Goal: Task Accomplishment & Management: Complete application form

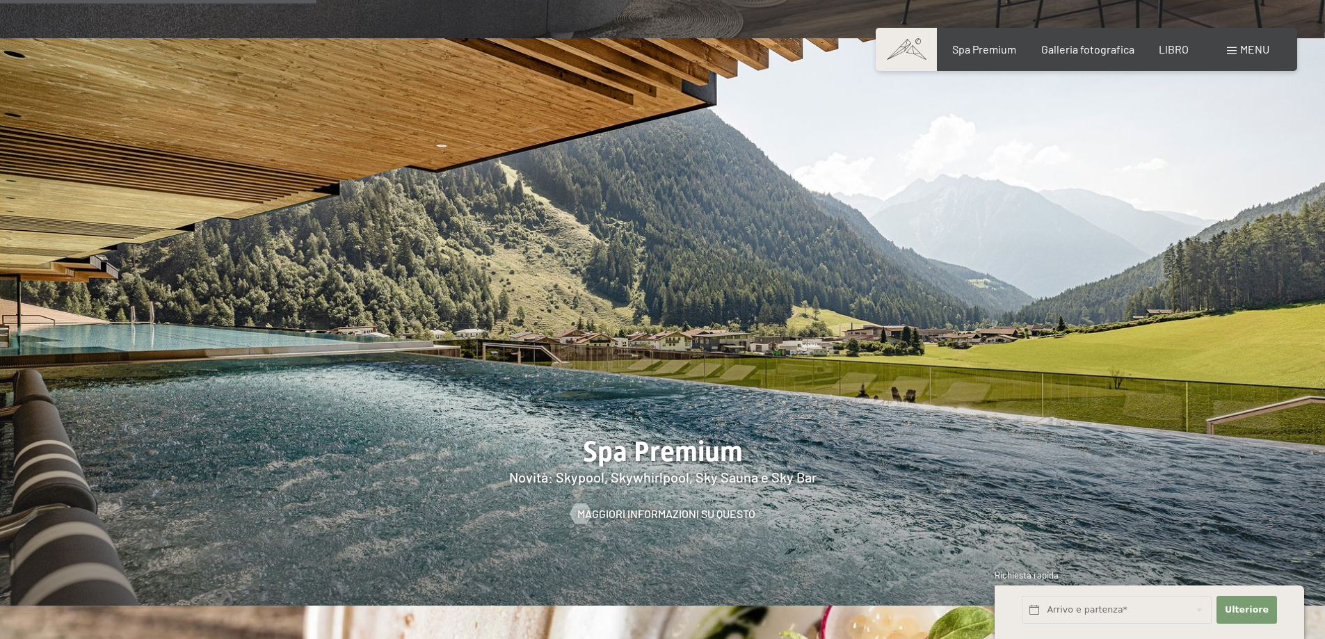
scroll to position [1947, 0]
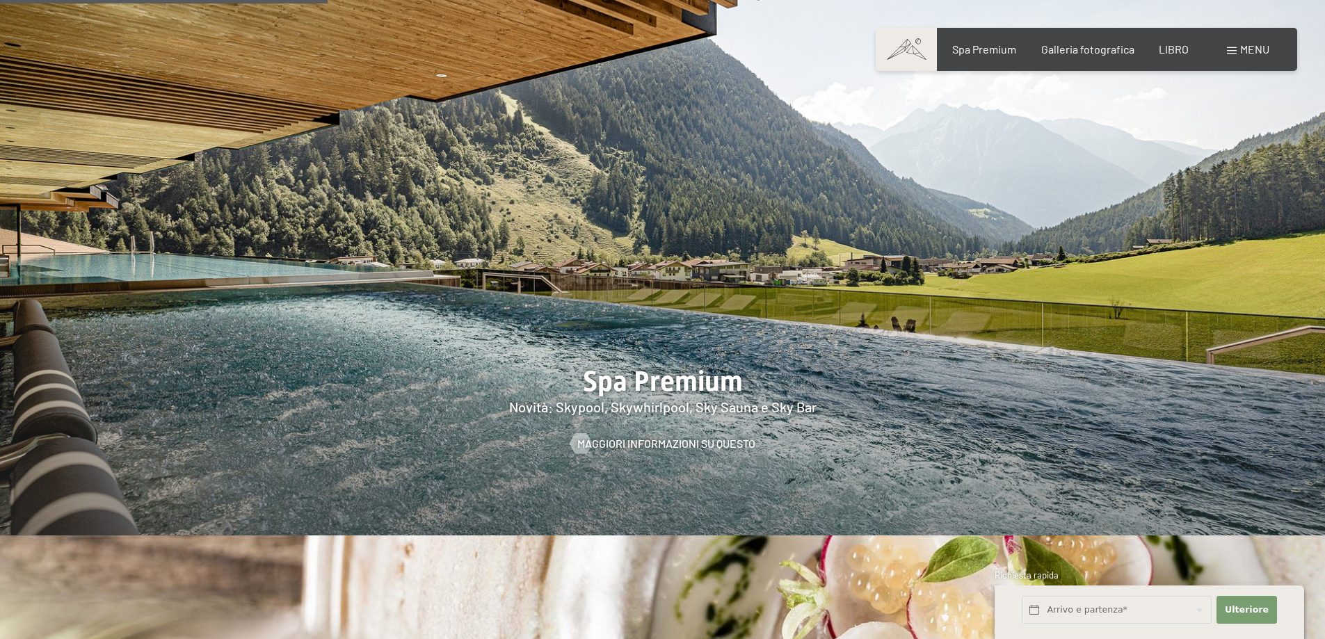
click at [1234, 49] on span at bounding box center [1232, 50] width 10 height 7
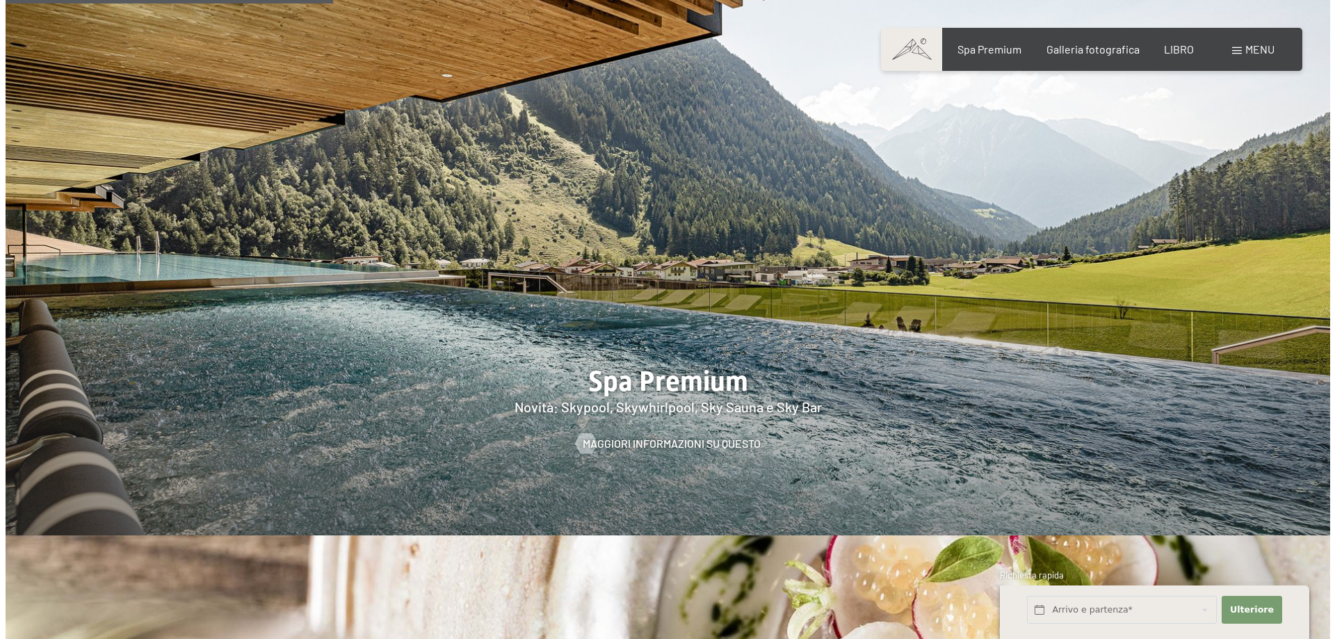
scroll to position [1952, 0]
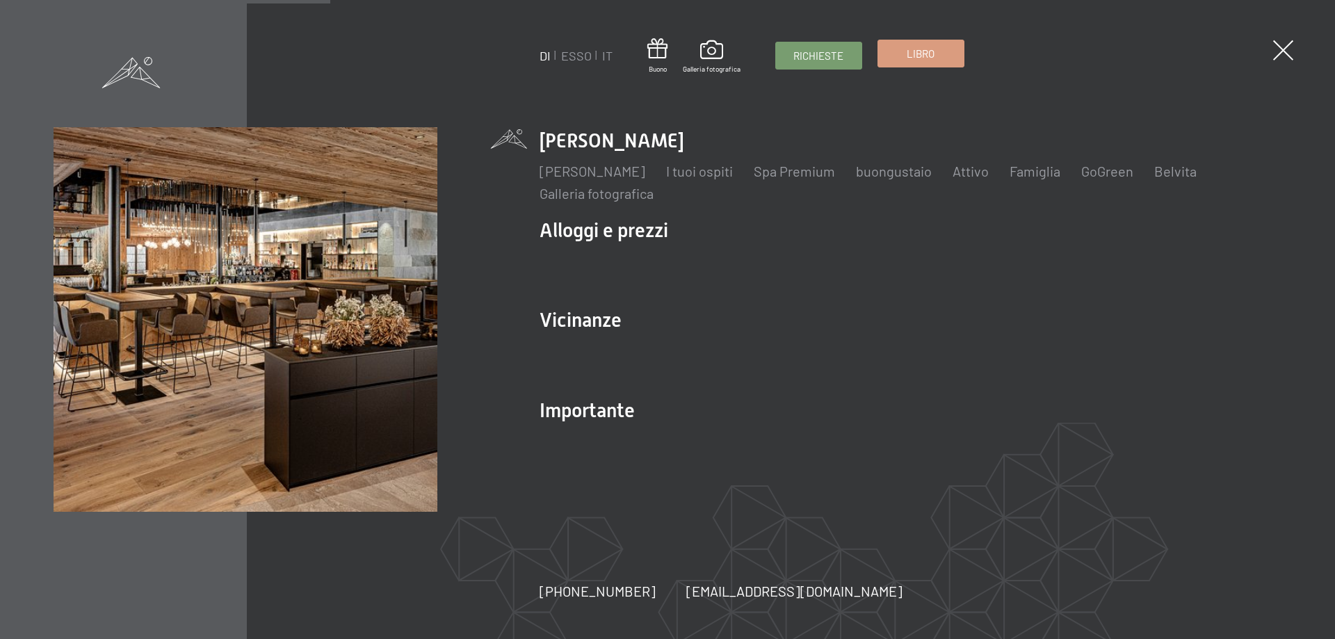
click at [913, 62] on link "Libro" at bounding box center [921, 53] width 86 height 26
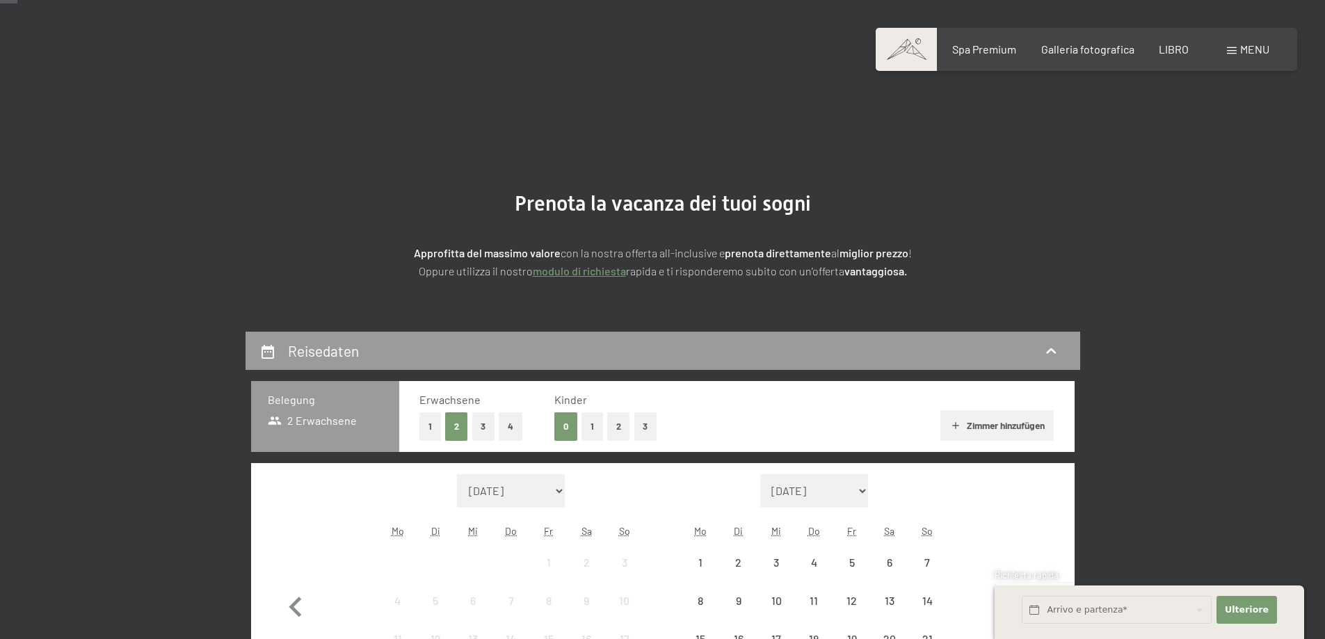
scroll to position [209, 0]
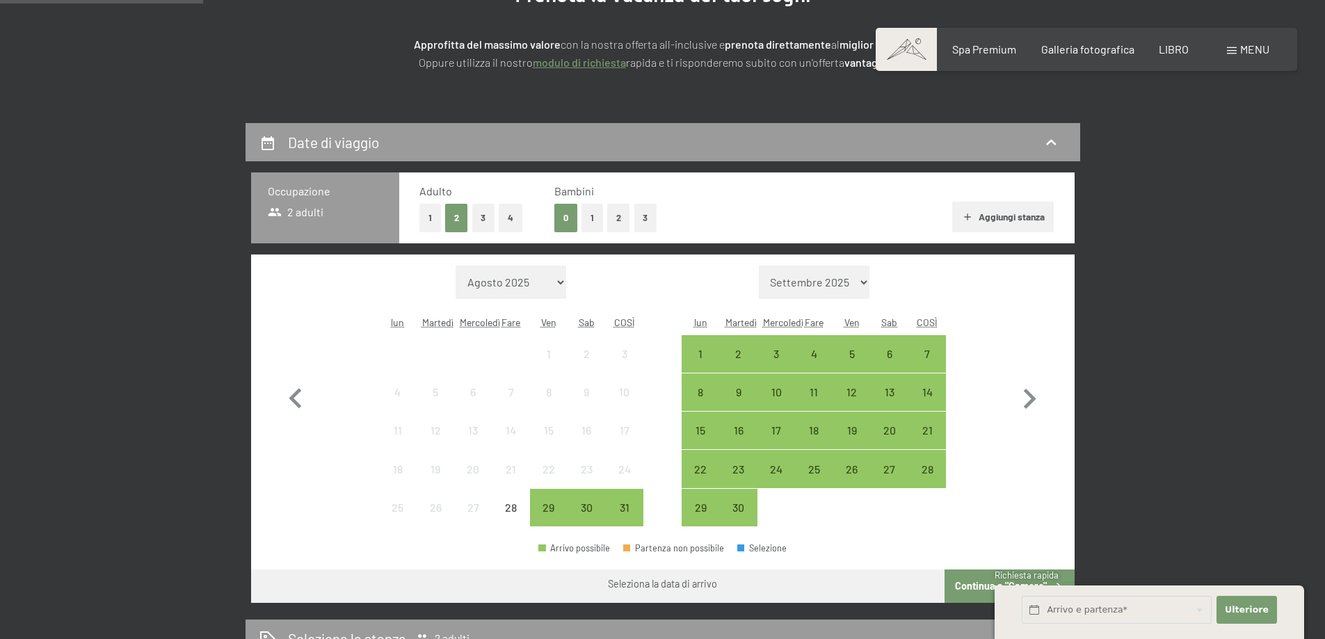
click at [593, 219] on font "1" at bounding box center [591, 217] width 3 height 11
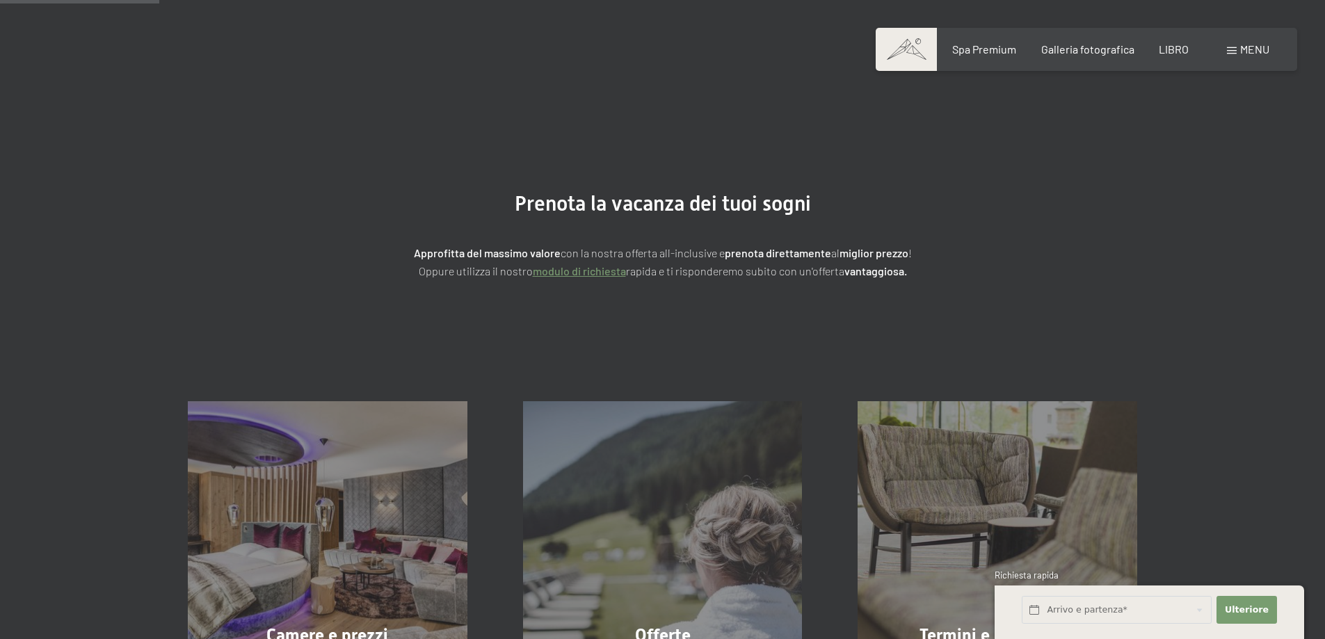
scroll to position [278, 0]
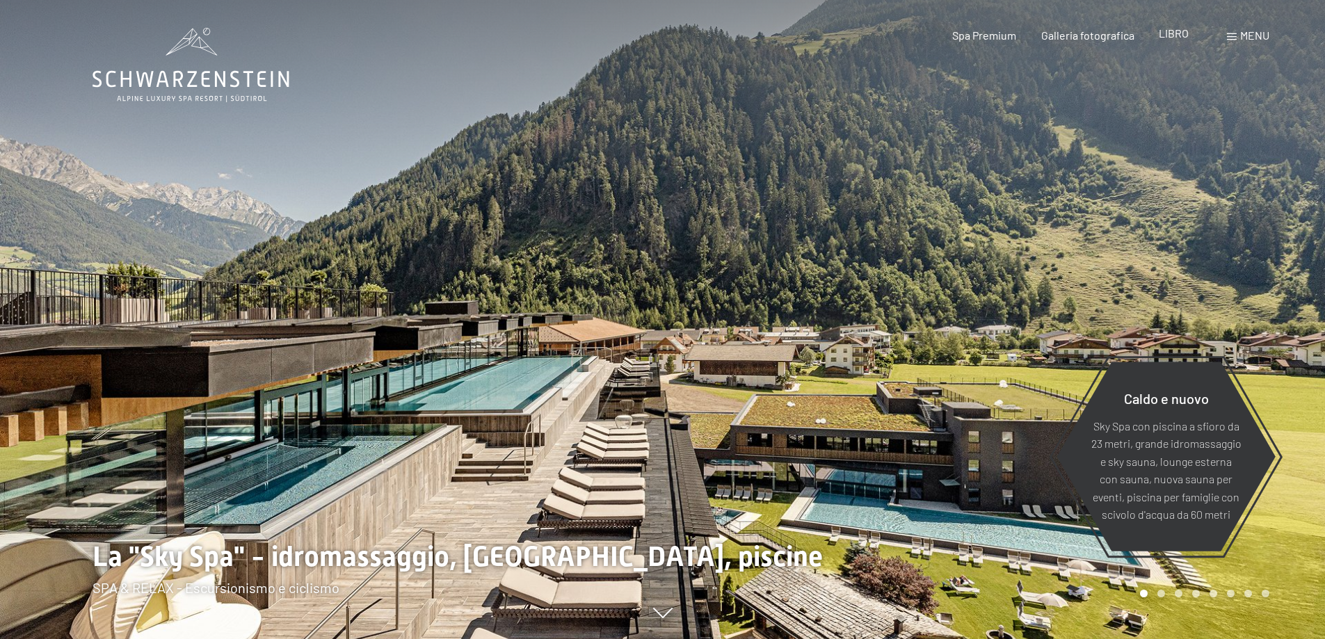
click at [1177, 37] on font "LIBRO" at bounding box center [1174, 32] width 30 height 13
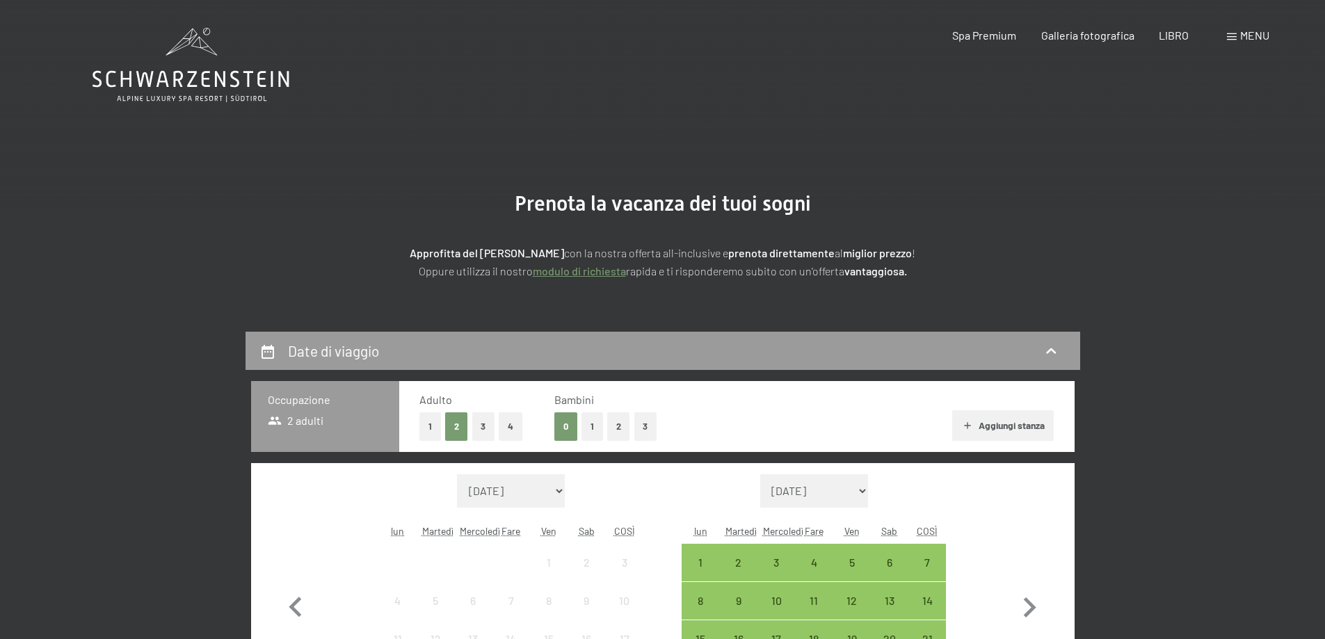
click at [589, 428] on button "1" at bounding box center [592, 426] width 22 height 29
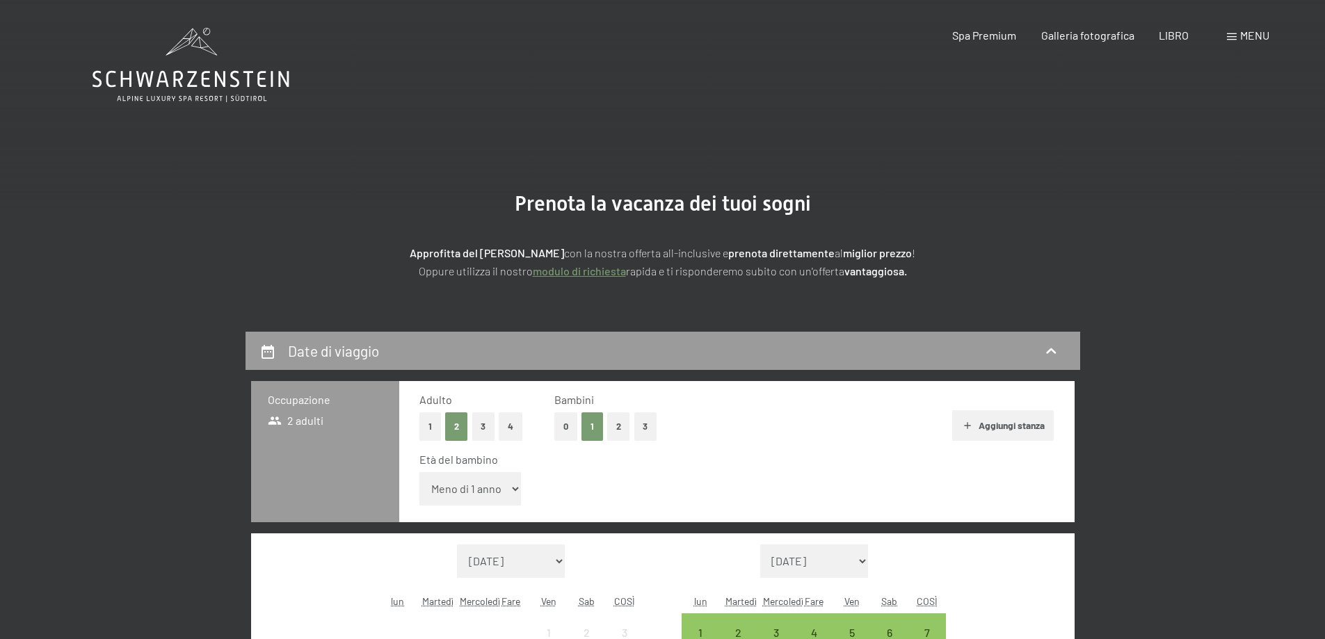
click at [505, 492] on select "Meno di 1 anno 1 anno 2 anni 3 anni 4 anni 5 anni 6 anni 7 anni 8 anni 9 anni 1…" at bounding box center [470, 488] width 102 height 33
select select "11"
click at [419, 472] on select "Meno di 1 anno 1 anno 2 anni 3 anni 4 anni 5 anni 6 anni 7 anni 8 anni 9 anni 1…" at bounding box center [470, 488] width 102 height 33
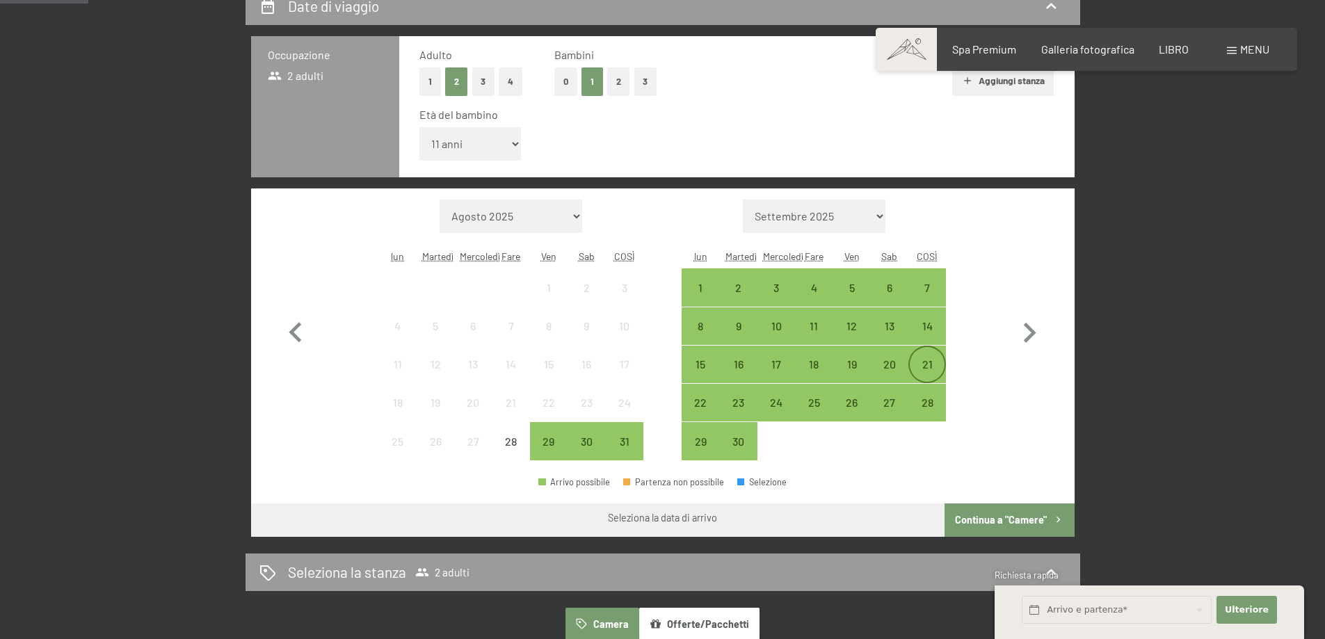
scroll to position [348, 0]
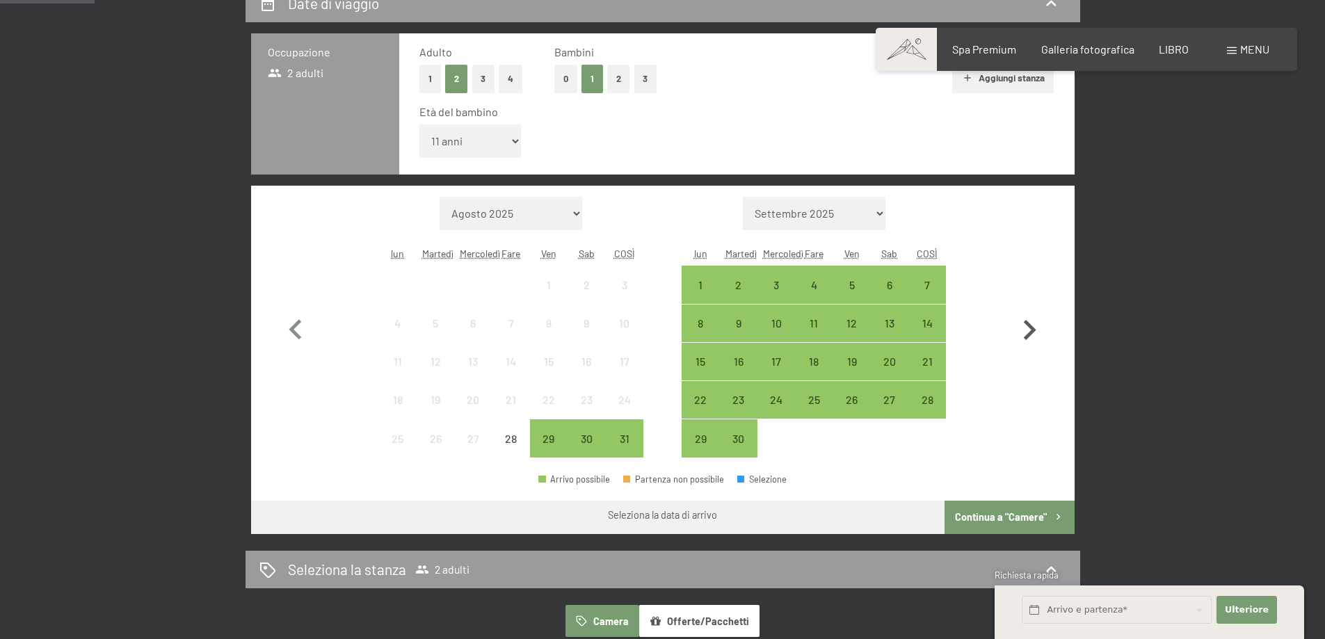
click at [1030, 332] on icon "button" at bounding box center [1030, 330] width 13 height 20
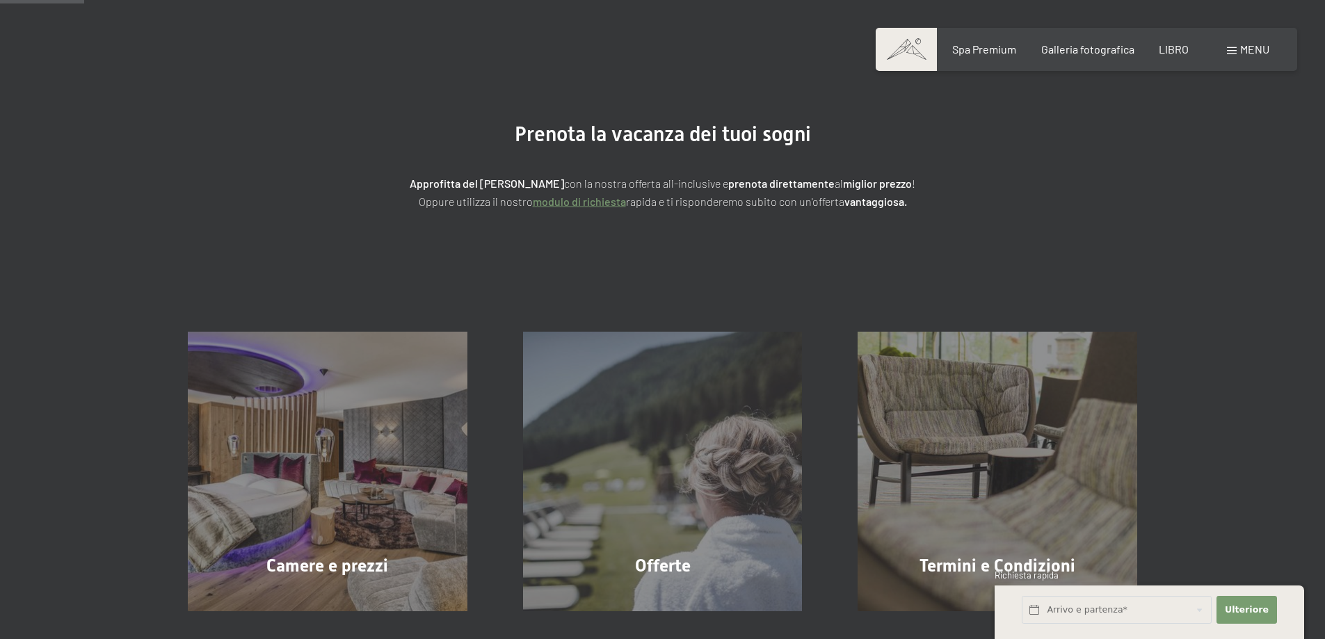
scroll to position [0, 0]
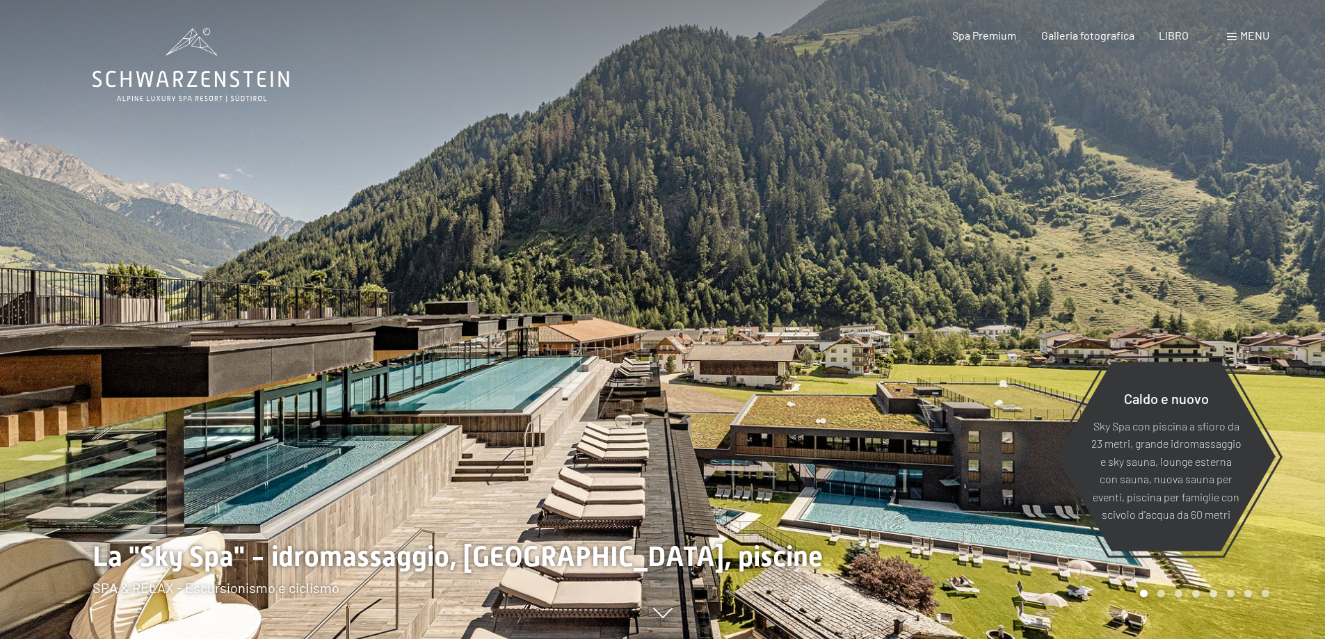
click at [1229, 38] on span at bounding box center [1232, 36] width 10 height 7
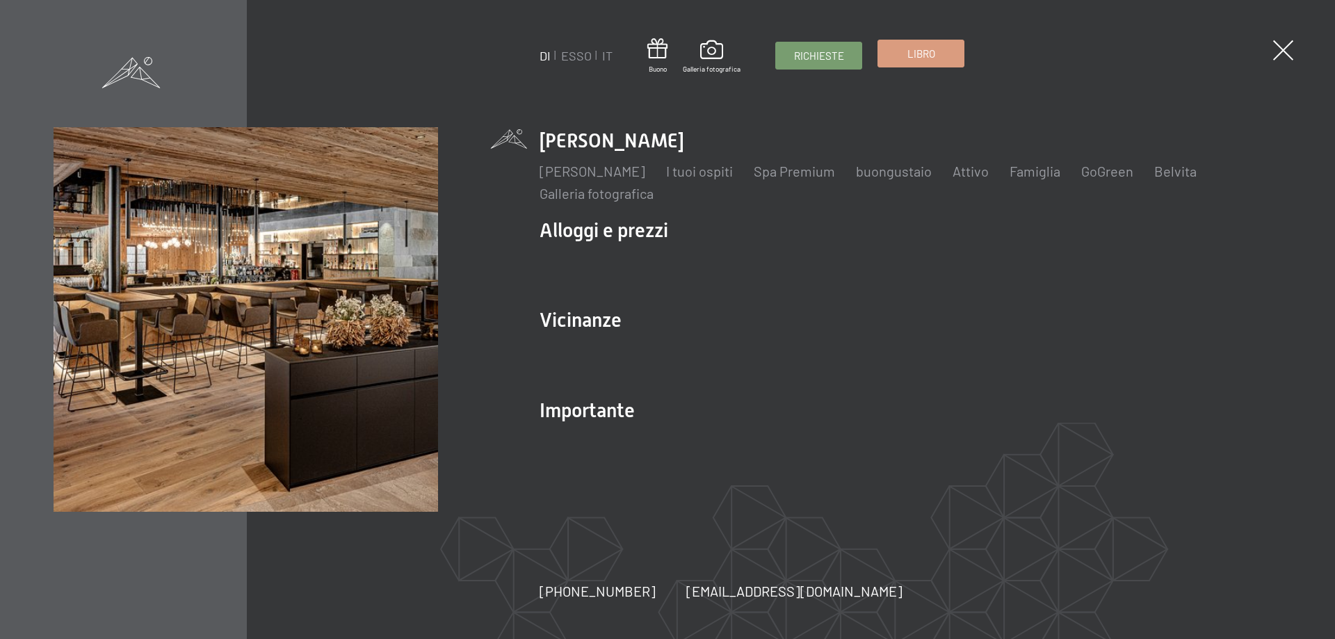
click at [926, 57] on font "Libro" at bounding box center [922, 53] width 28 height 13
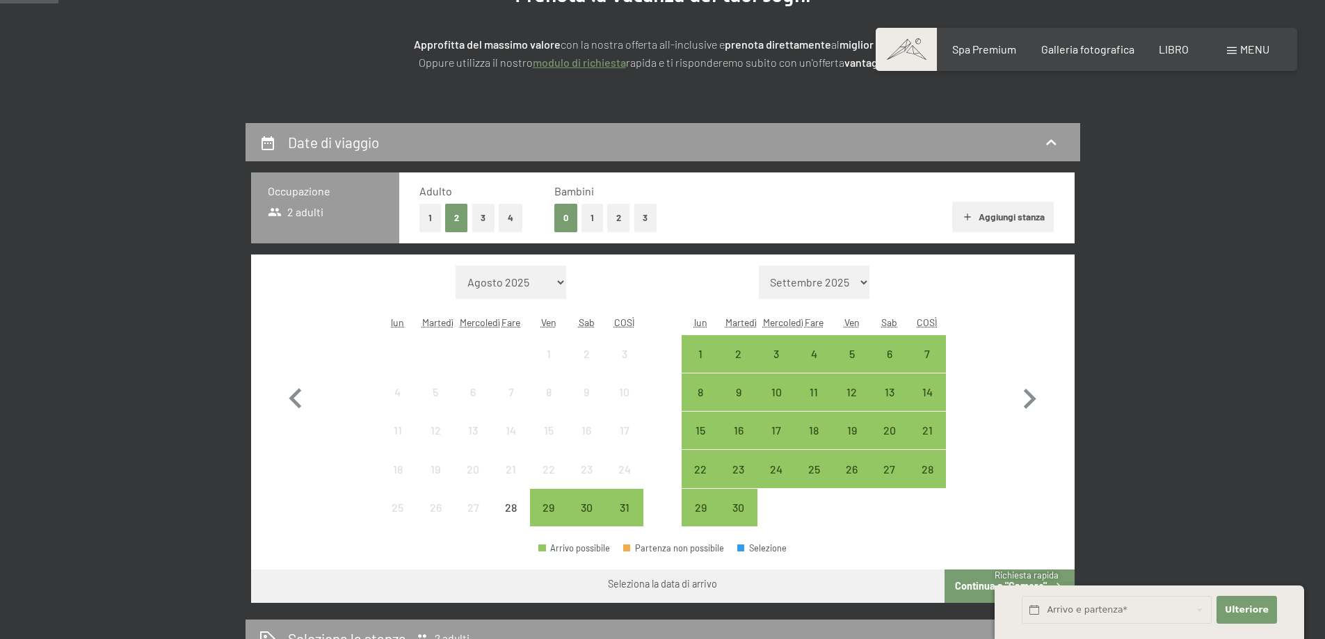
click at [591, 218] on font "1" at bounding box center [591, 217] width 3 height 11
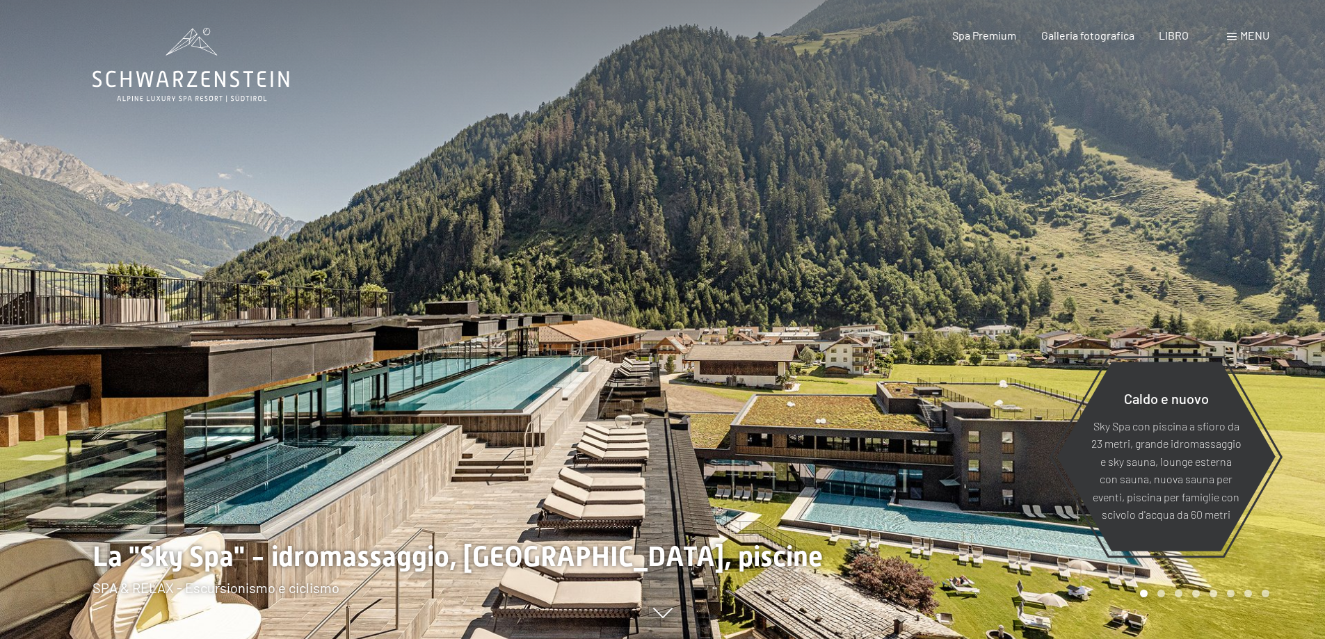
click at [1230, 41] on div "menu" at bounding box center [1248, 35] width 42 height 15
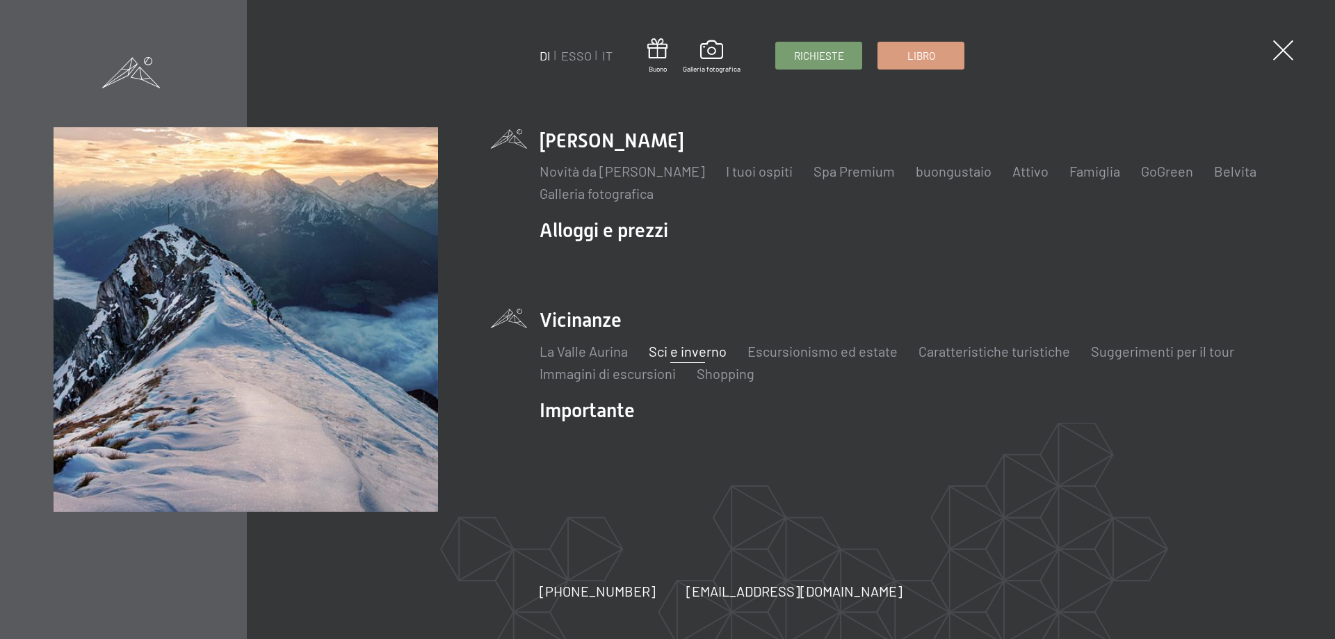
click at [684, 353] on font "Sci e inverno" at bounding box center [688, 351] width 78 height 17
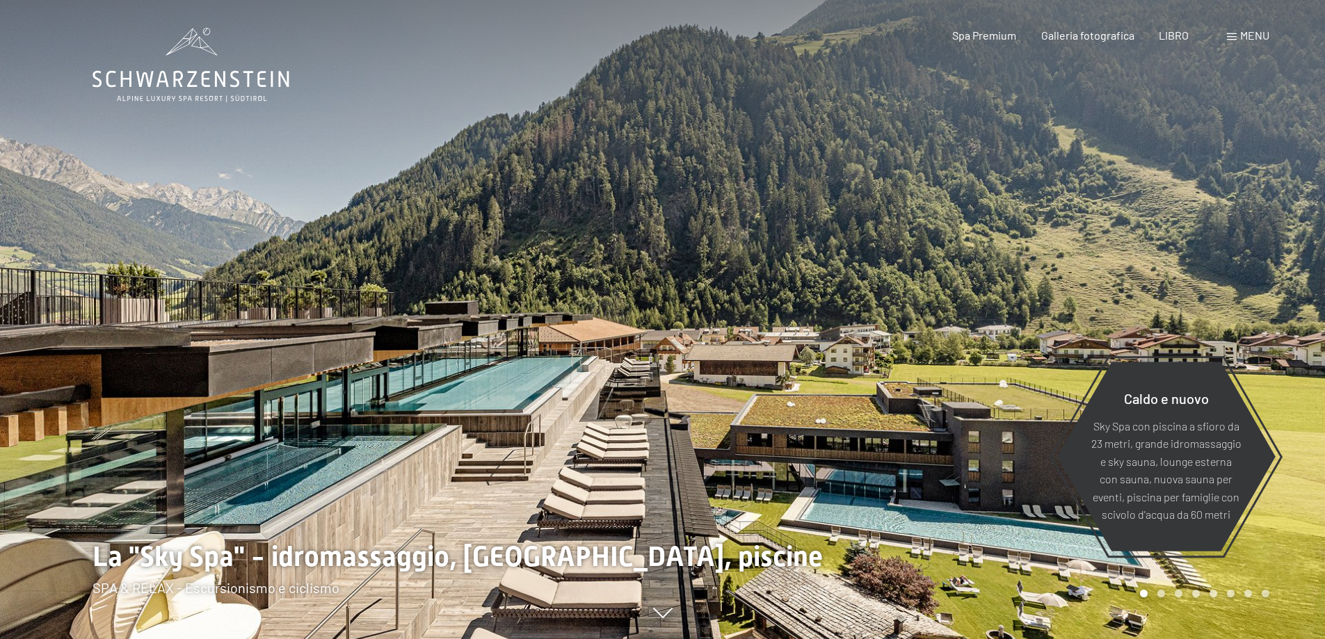
click at [1234, 35] on span at bounding box center [1232, 36] width 10 height 7
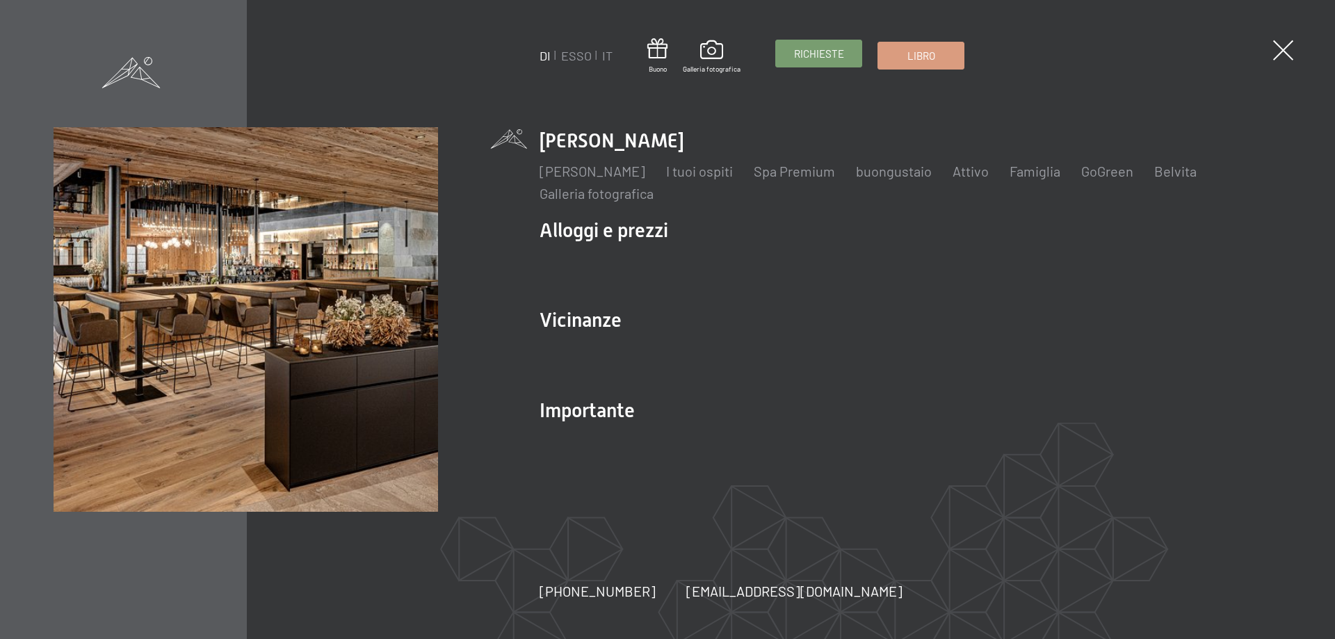
click at [807, 58] on font "Richieste" at bounding box center [819, 53] width 50 height 13
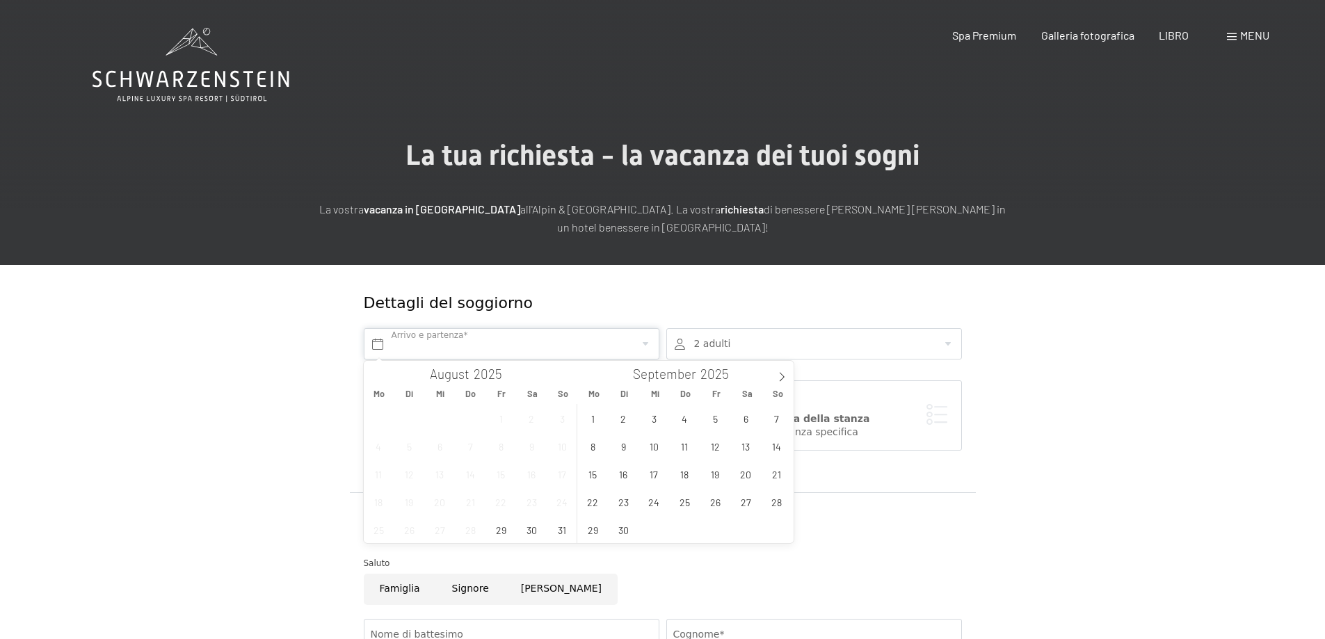
click at [531, 346] on input "text" at bounding box center [512, 343] width 296 height 31
click at [785, 377] on icon at bounding box center [782, 377] width 10 height 10
click at [785, 376] on icon at bounding box center [782, 377] width 10 height 10
click at [773, 506] on span "28" at bounding box center [776, 501] width 27 height 27
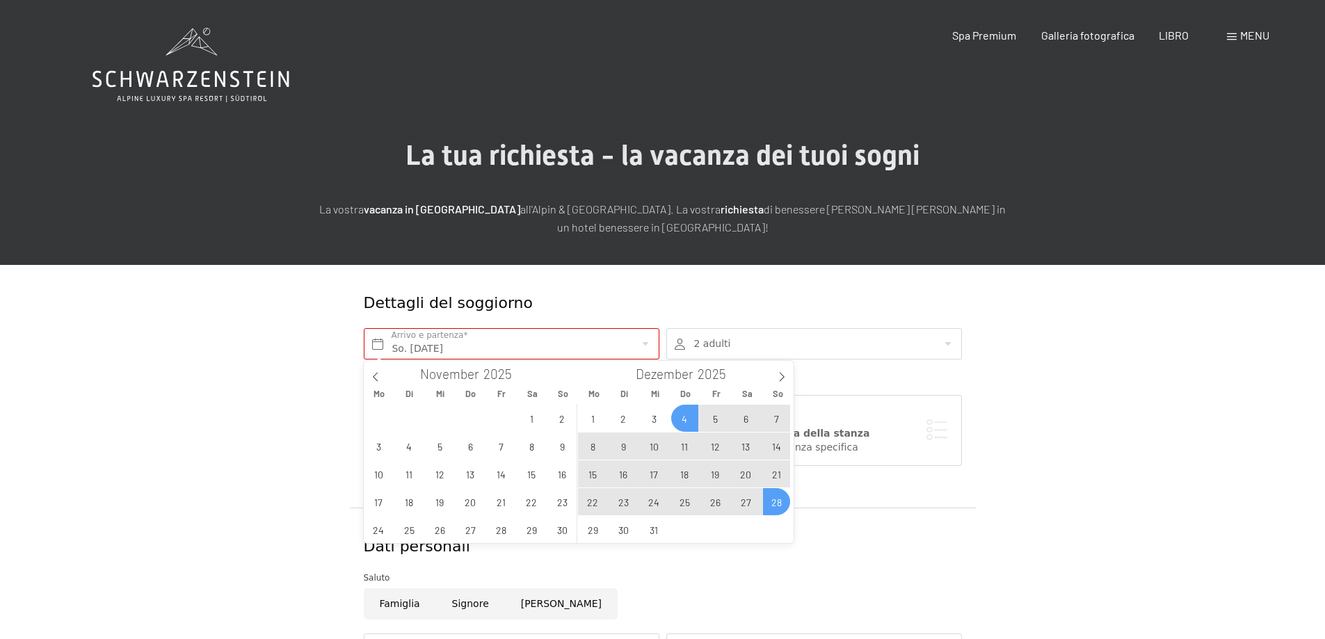
click at [686, 420] on span "4" at bounding box center [684, 418] width 27 height 27
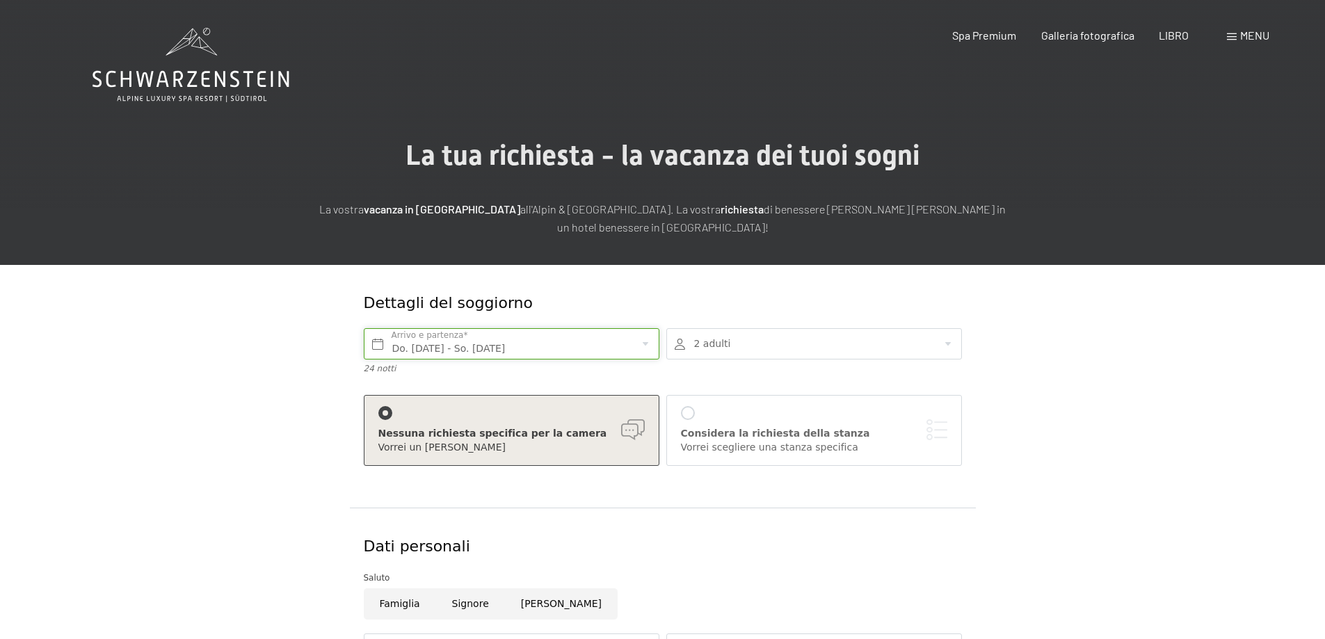
click at [485, 346] on input "Do. 04.12.2025 - So. 28.12.2025" at bounding box center [512, 343] width 296 height 31
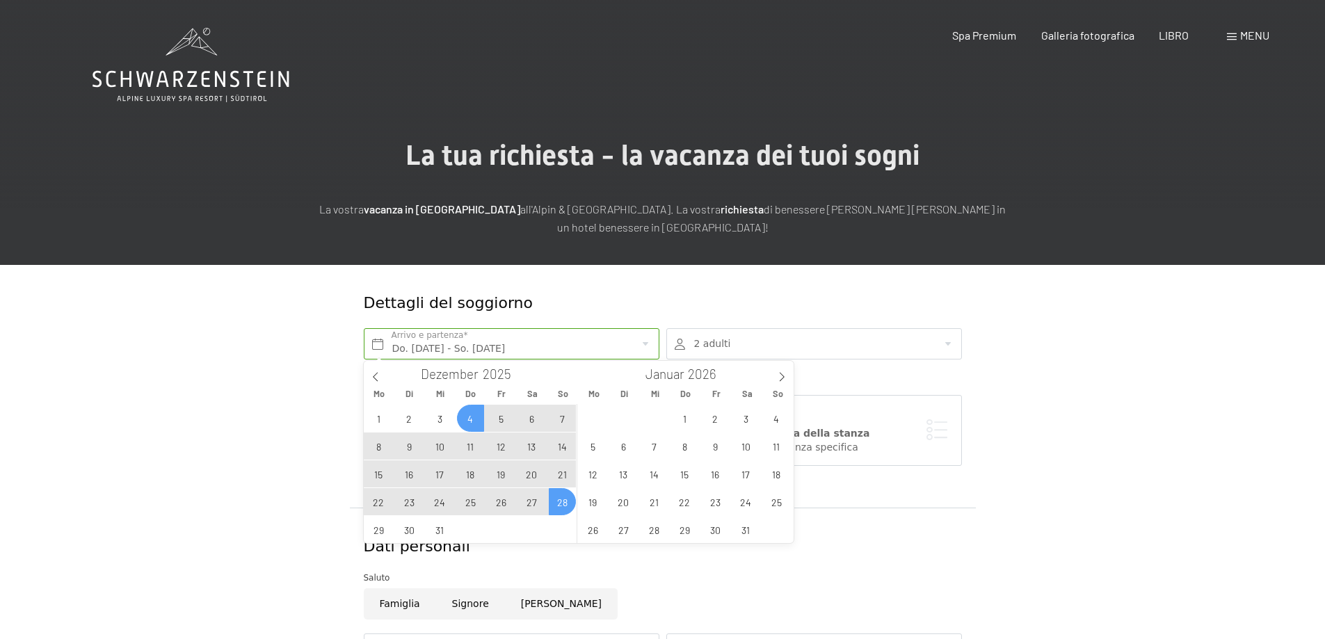
click at [567, 504] on span "28" at bounding box center [562, 501] width 27 height 27
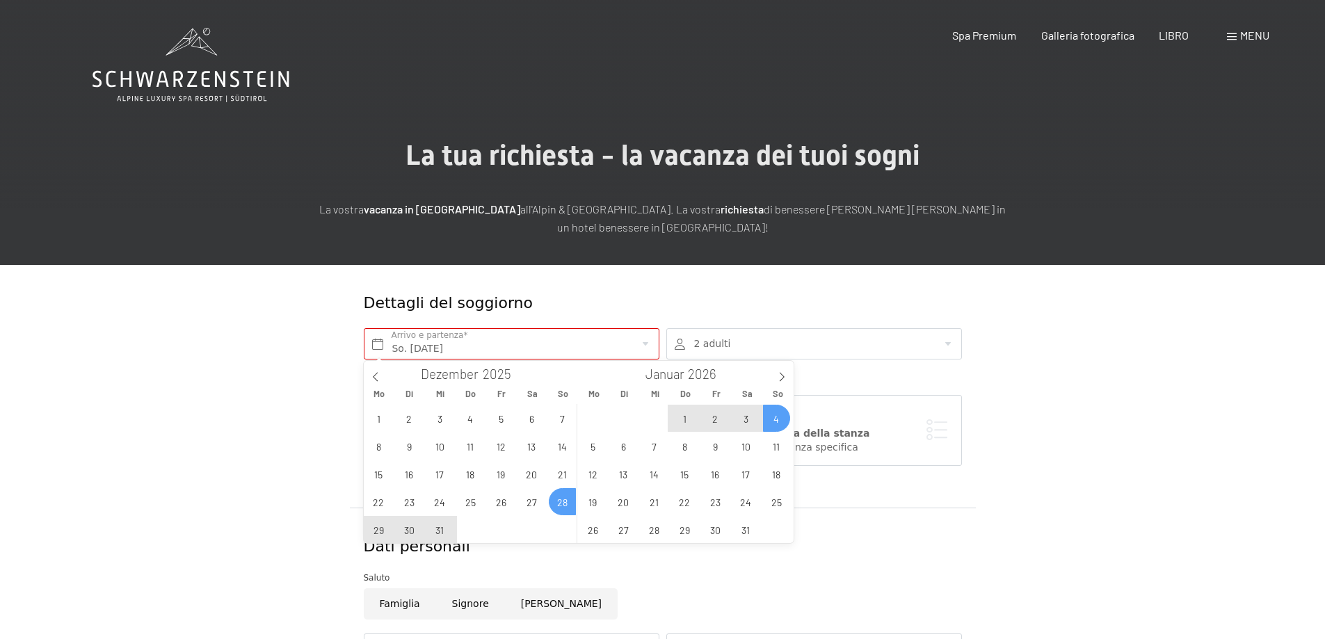
click at [778, 419] on span "4" at bounding box center [776, 418] width 27 height 27
type input "So. 28.12.2025 - So. 04.01.2026"
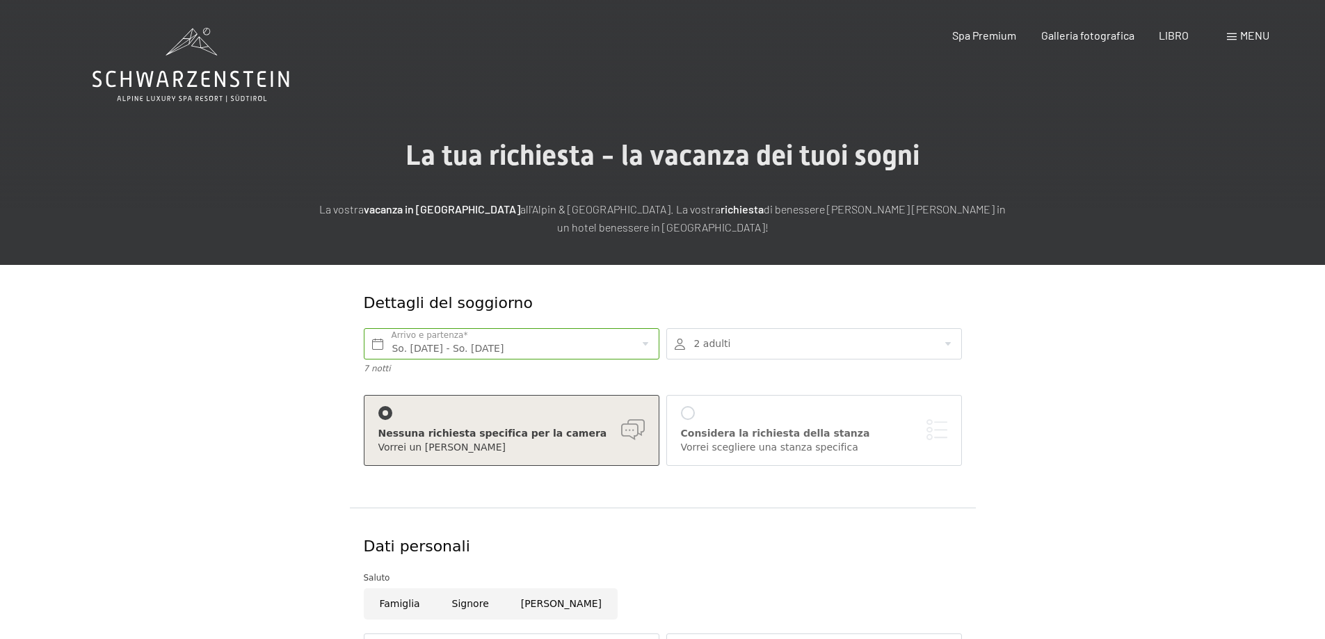
click at [872, 348] on div at bounding box center [814, 343] width 296 height 31
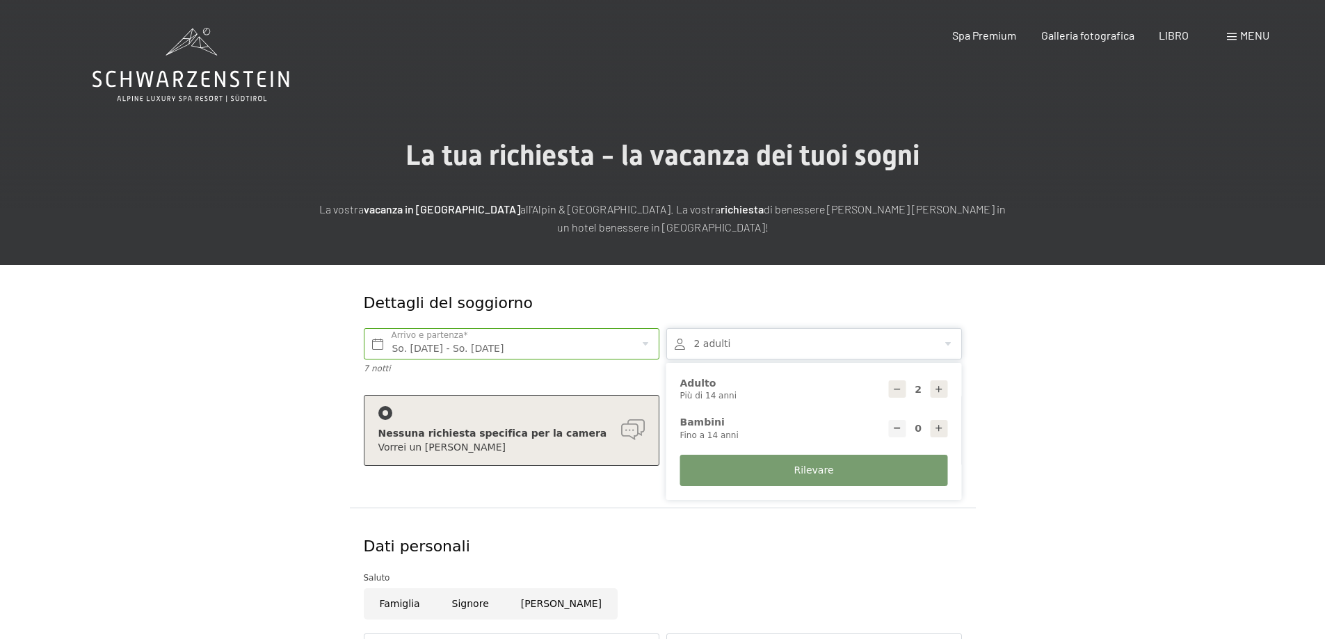
click at [943, 430] on icon at bounding box center [939, 429] width 10 height 10
type input "1"
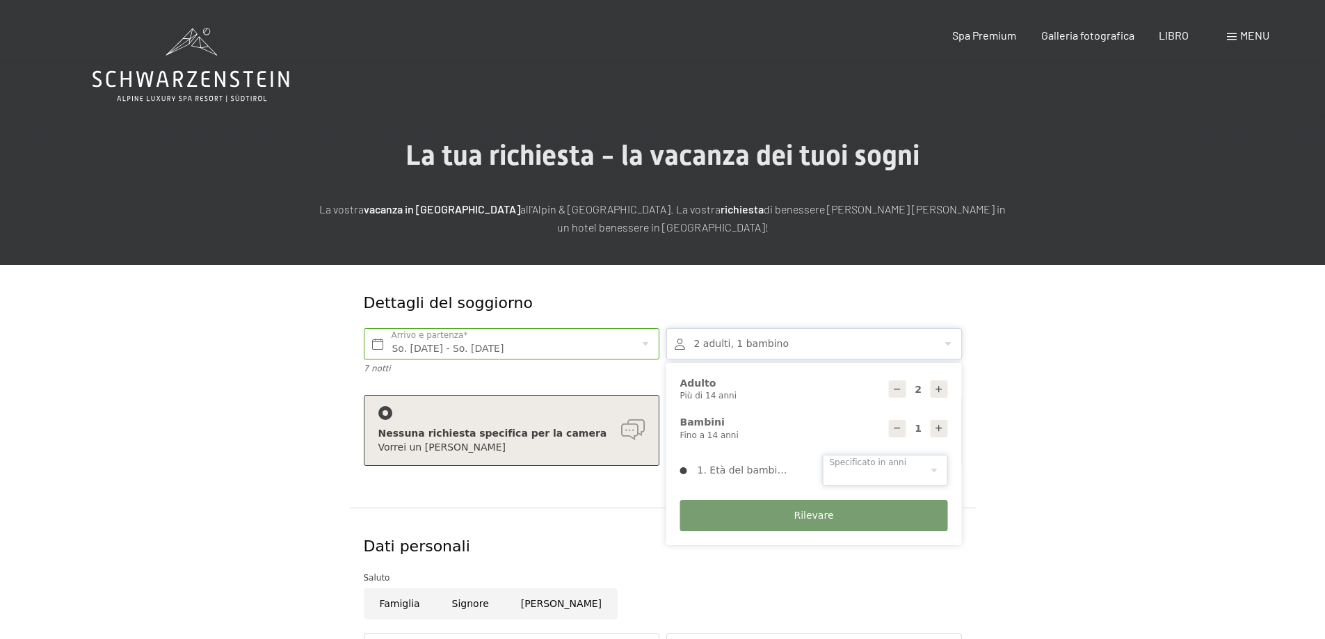
click at [910, 470] on select "0 1 2 3 4 5 6 7 8 9 10 11 12 13 14" at bounding box center [885, 470] width 125 height 31
select select "11"
click at [823, 455] on select "0 1 2 3 4 5 6 7 8 9 10 11 12 13 14" at bounding box center [885, 470] width 125 height 31
click at [819, 513] on font "Rilevare" at bounding box center [814, 515] width 40 height 11
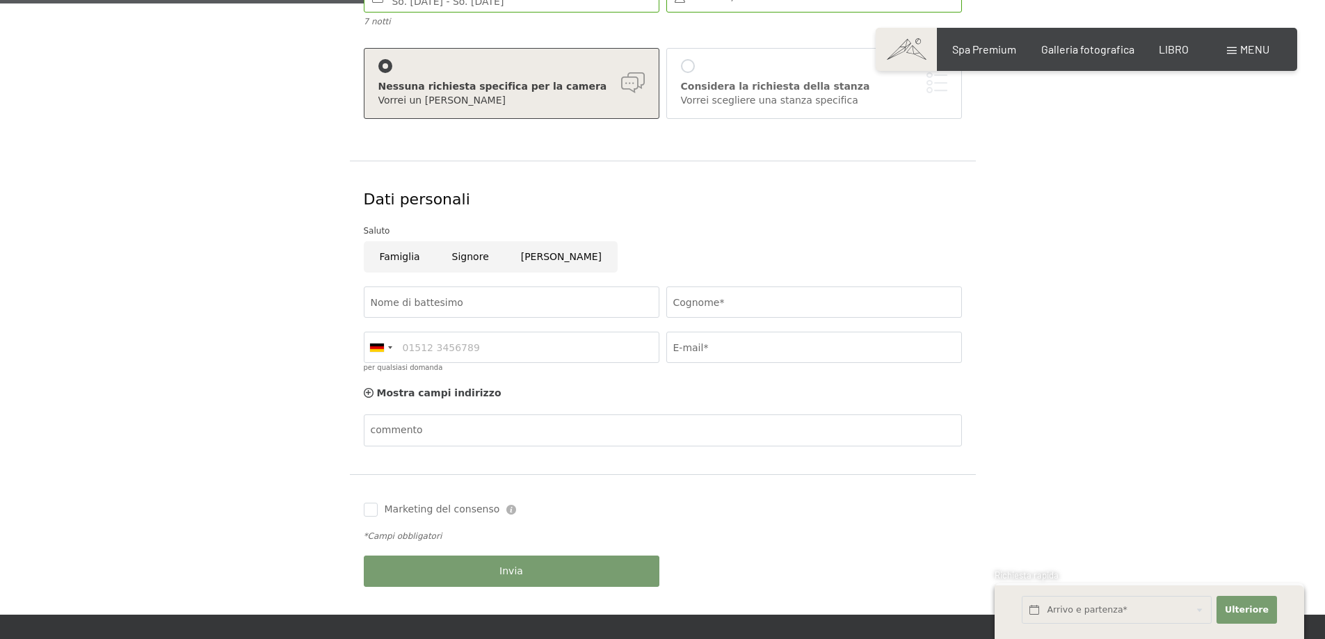
scroll to position [348, 0]
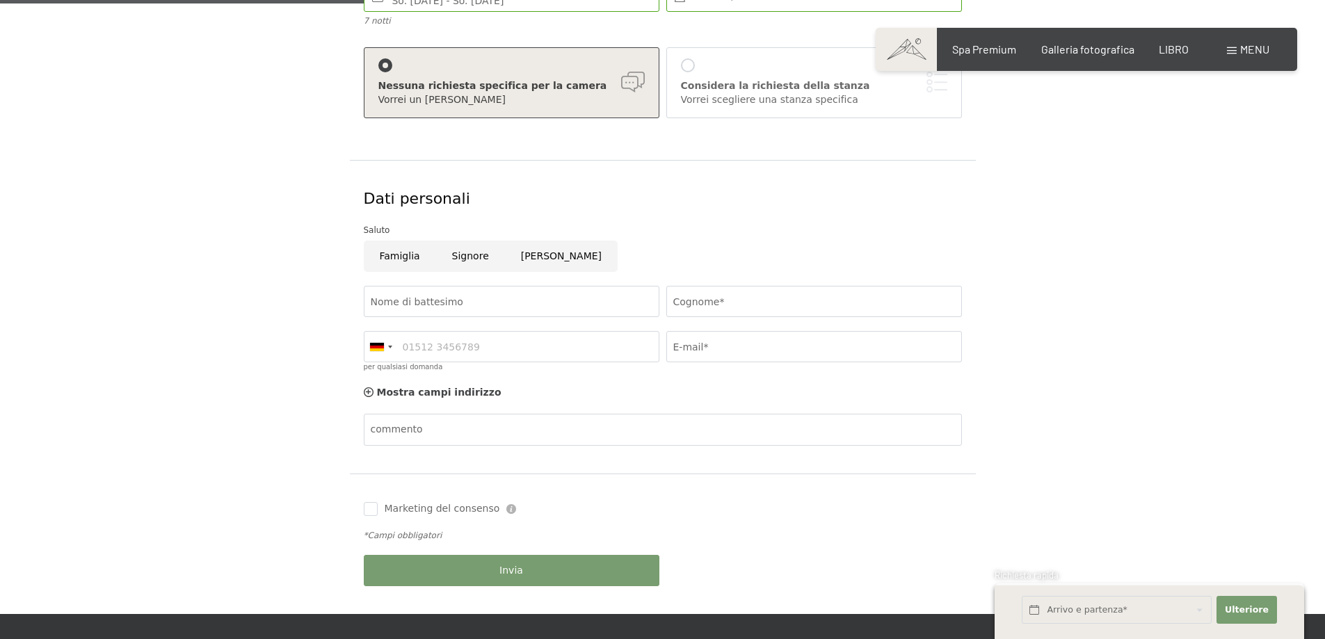
click at [394, 259] on input "Famiglia" at bounding box center [400, 256] width 72 height 31
radio input "true"
click at [405, 305] on input "Nome di battesimo" at bounding box center [512, 301] width 296 height 31
type input "VINCENZO"
type input "MARINELLI"
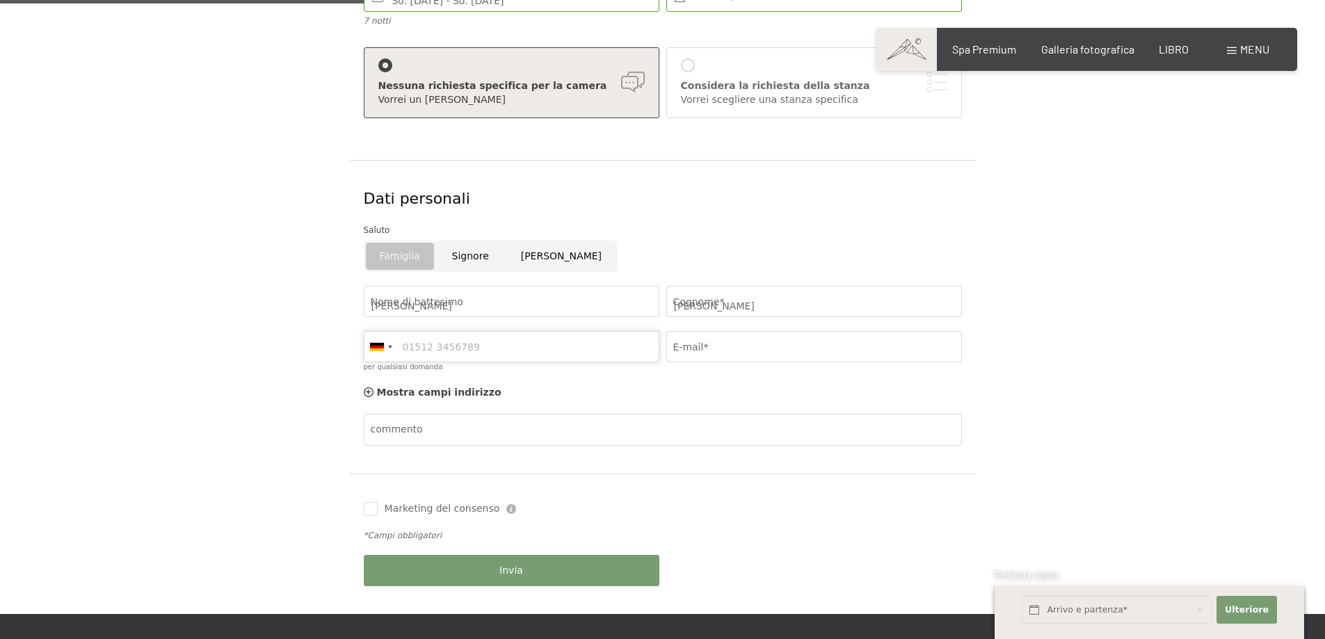
type input "3494522901"
type input "ing.vincenzomarinelli@gmail.com"
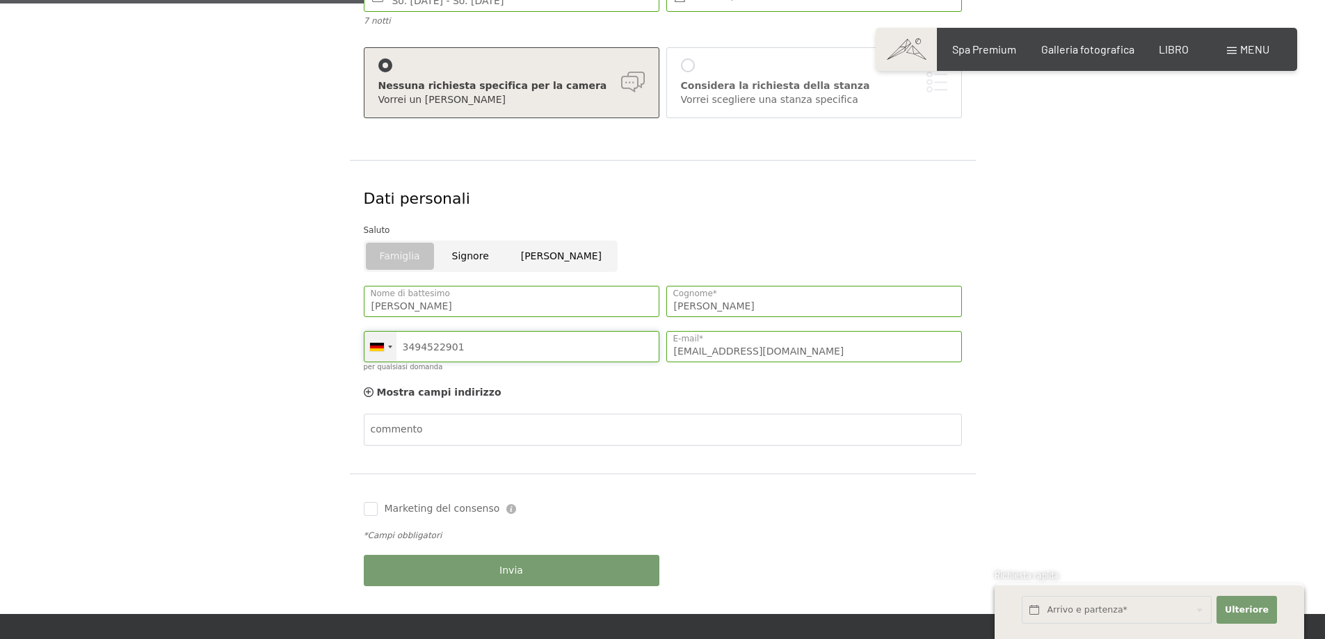
drag, startPoint x: 454, startPoint y: 346, endPoint x: 386, endPoint y: 346, distance: 68.2
click at [386, 346] on div "Germania (Germania) +49 Italia +39 Austria (Austria) +43 Svizzera +41 Afghanist…" at bounding box center [512, 346] width 296 height 31
drag, startPoint x: 827, startPoint y: 352, endPoint x: 657, endPoint y: 348, distance: 169.7
click at [657, 348] on div "VINCENZO Nome di battesimo MARINELLI Cognome* Germania (Germania) +49 Italia +3…" at bounding box center [662, 332] width 605 height 107
type input "vin.mar02@libero.it"
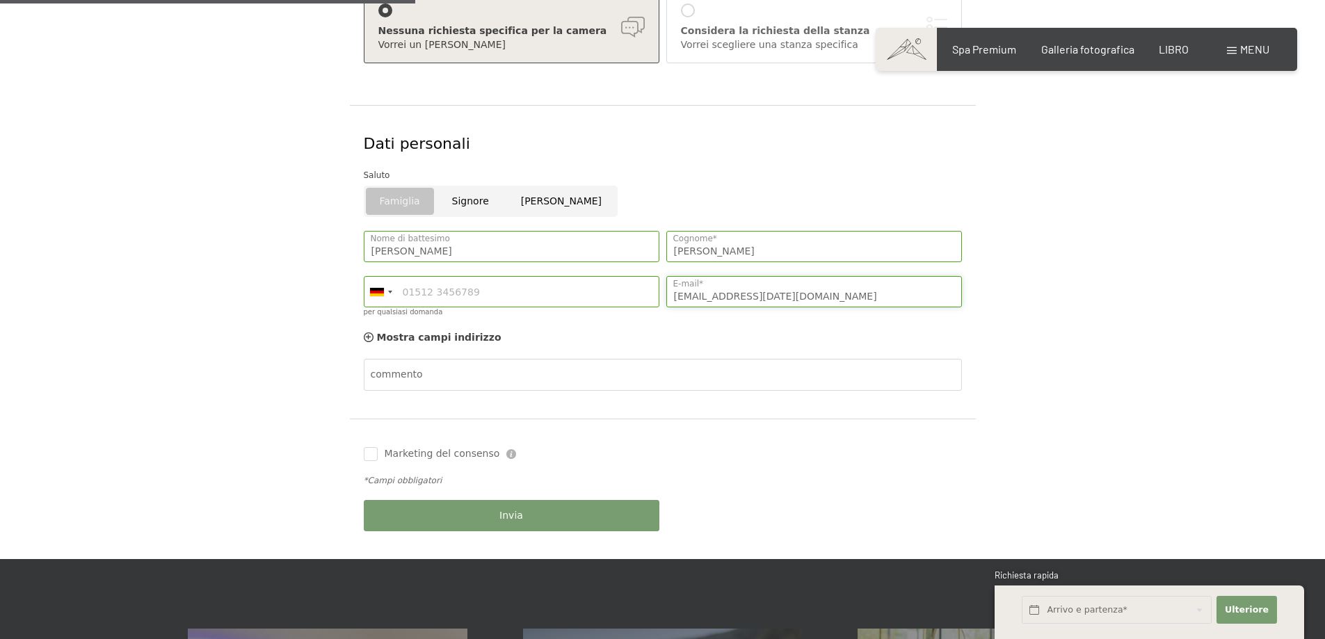
scroll to position [417, 0]
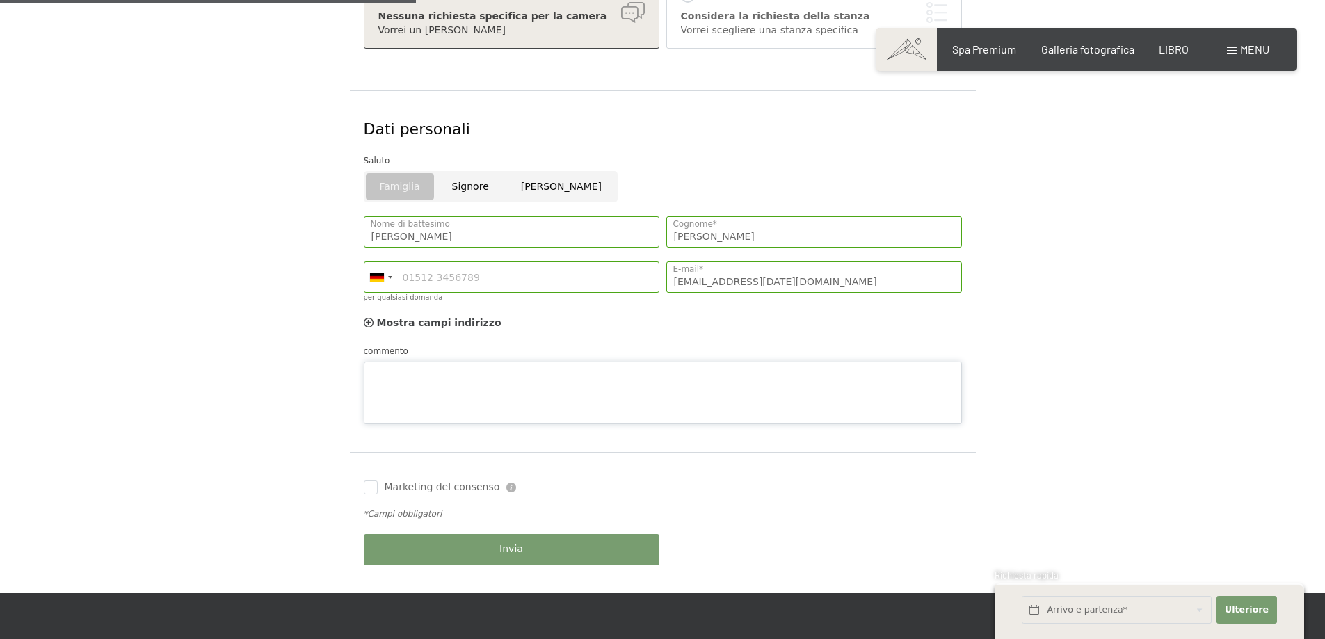
click at [475, 360] on div "commento" at bounding box center [663, 384] width 598 height 80
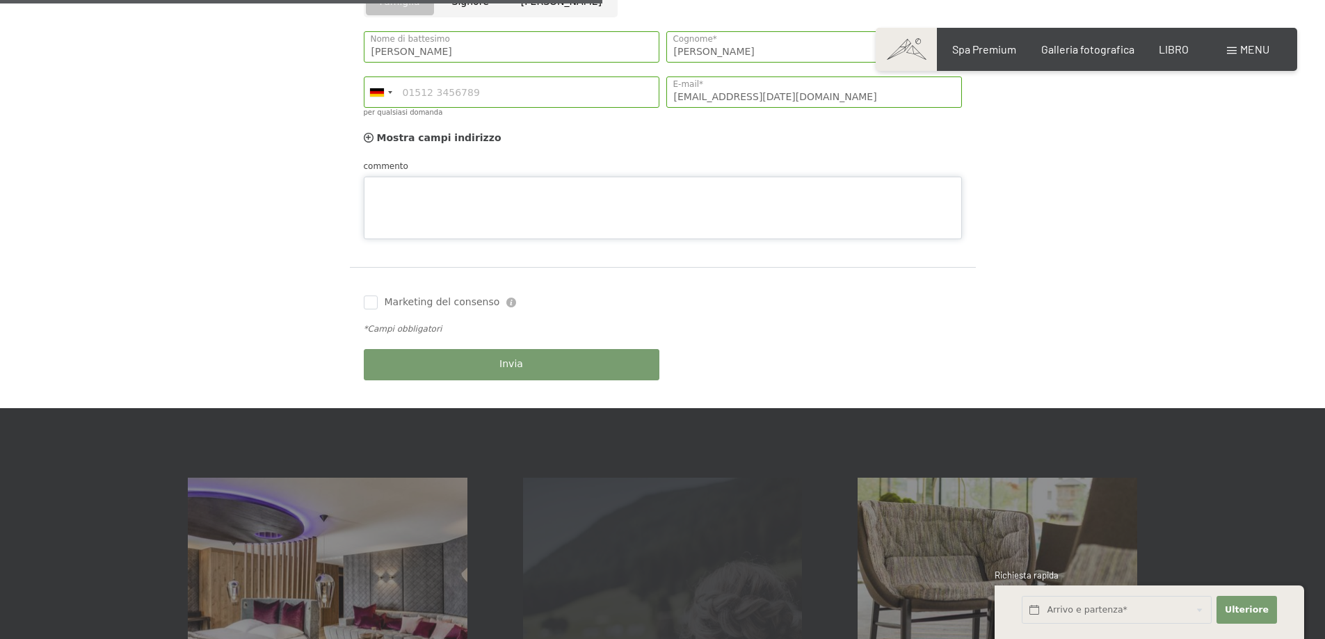
scroll to position [626, 0]
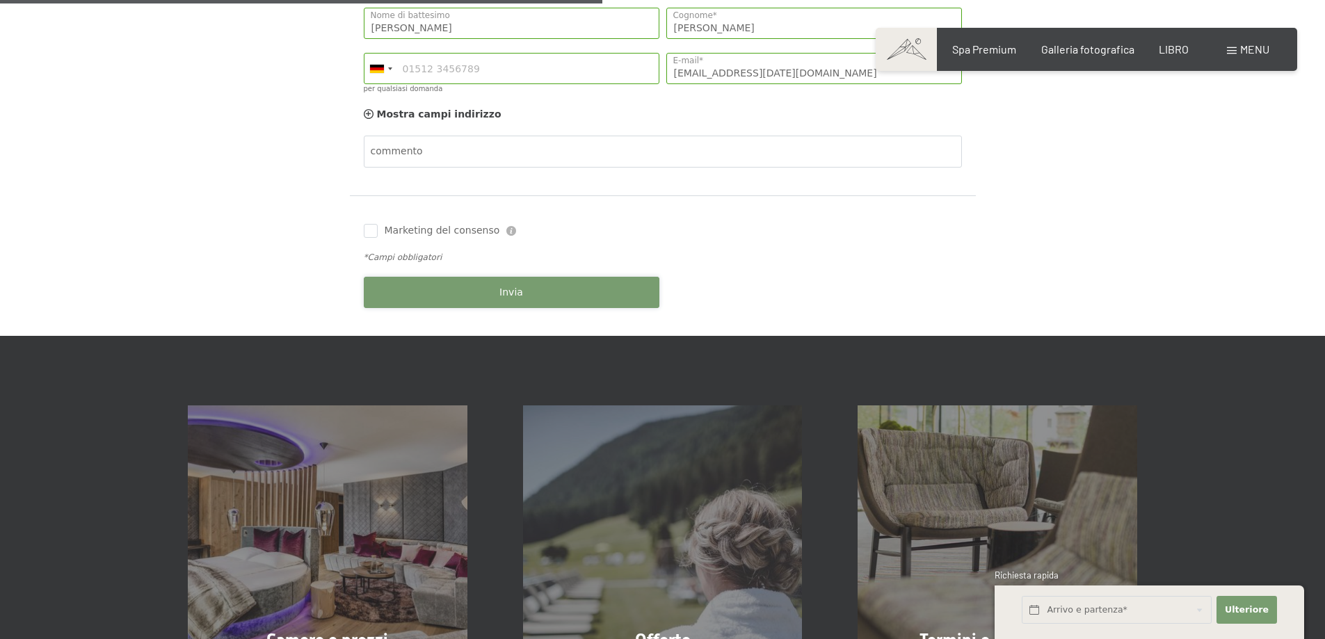
click at [509, 347] on div "Libro Richieste Spa Premium Galleria fotografica LIBRO menu DI ESSO IT Buono Ga…" at bounding box center [662, 367] width 1325 height 1986
click at [507, 298] on font "Invia" at bounding box center [511, 292] width 24 height 11
